Goal: Information Seeking & Learning: Find specific fact

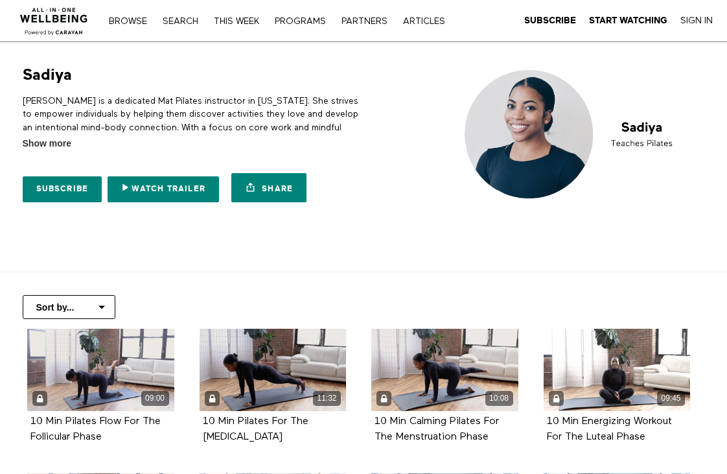
click at [176, 15] on nav "Browse Search THIS WEEK PROGRAMS PARTNERS ARTICLES Subscribe Start Watching Sig…" at bounding box center [276, 20] width 349 height 13
click at [180, 23] on link "Search" at bounding box center [180, 21] width 49 height 9
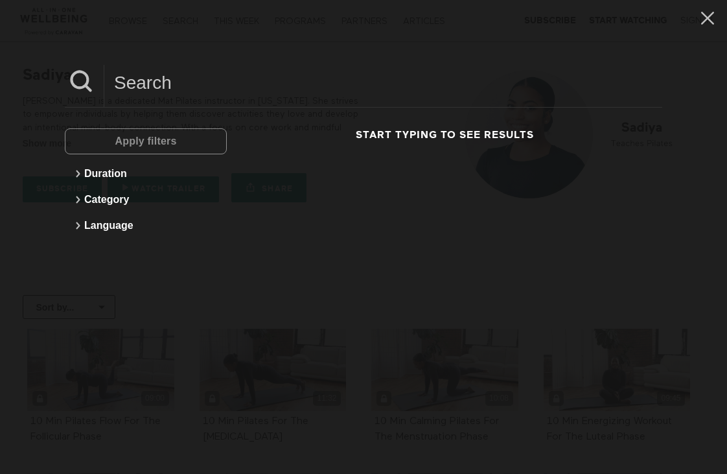
click at [187, 97] on input at bounding box center [383, 83] width 558 height 36
type input "[PERSON_NAME]"
